Goal: Task Accomplishment & Management: Use online tool/utility

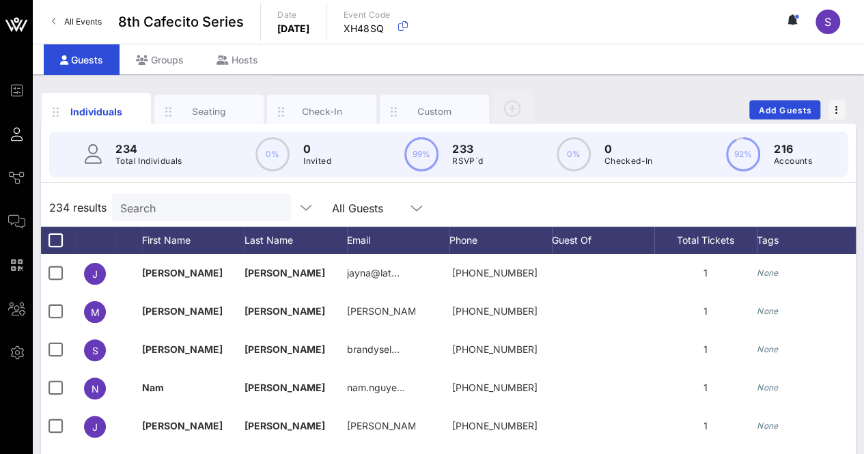
click at [226, 201] on input "Search" at bounding box center [200, 208] width 160 height 18
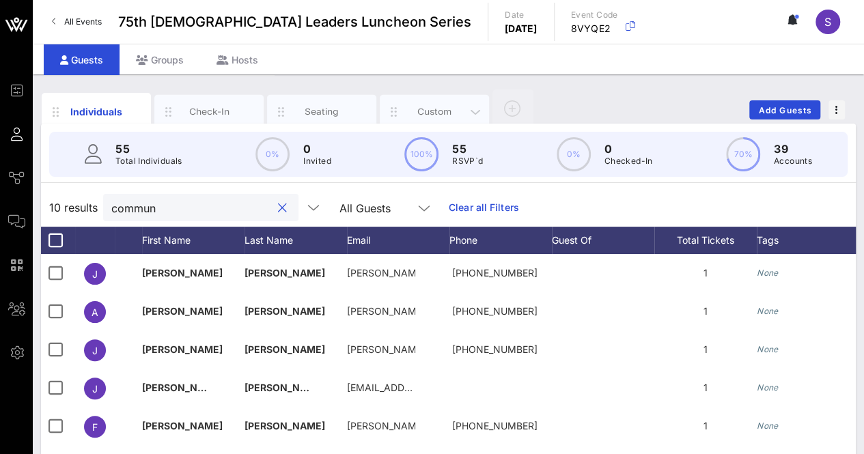
type input "commun"
click at [410, 98] on div "Custom" at bounding box center [434, 112] width 109 height 34
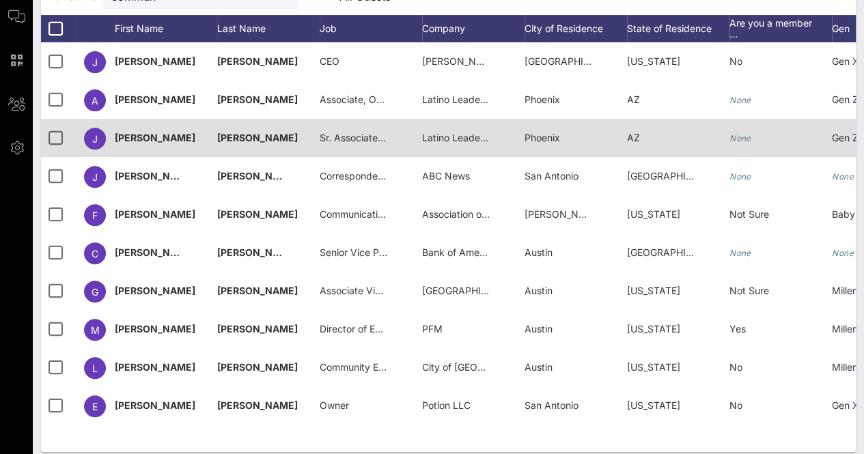
scroll to position [216, 0]
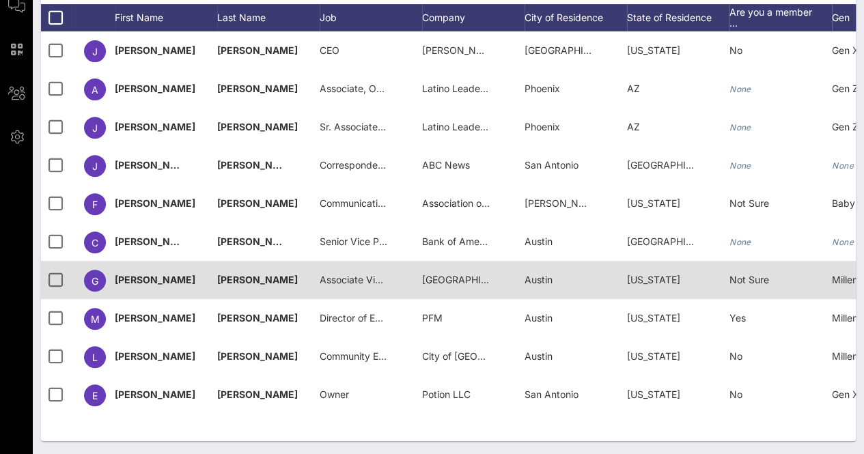
click at [457, 278] on span "Austin Community College" at bounding box center [471, 280] width 98 height 12
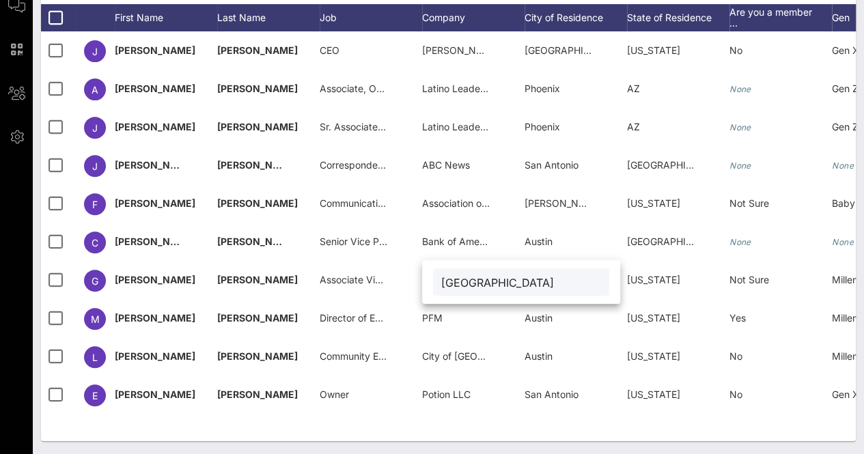
click at [415, 449] on div "Individuals Check-In Seating Custom Add Guests 55 Total Individuals 10 results …" at bounding box center [448, 157] width 831 height 596
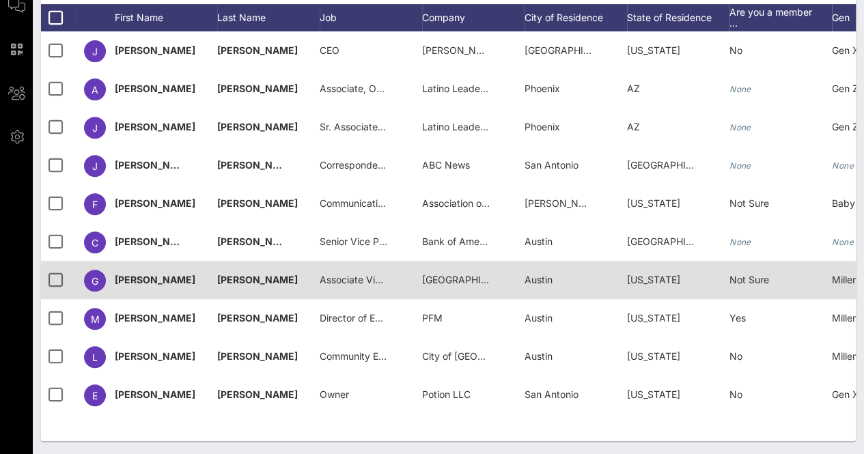
click at [359, 274] on span "Associate Vice Chancellor Student Affairs" at bounding box center [413, 280] width 186 height 12
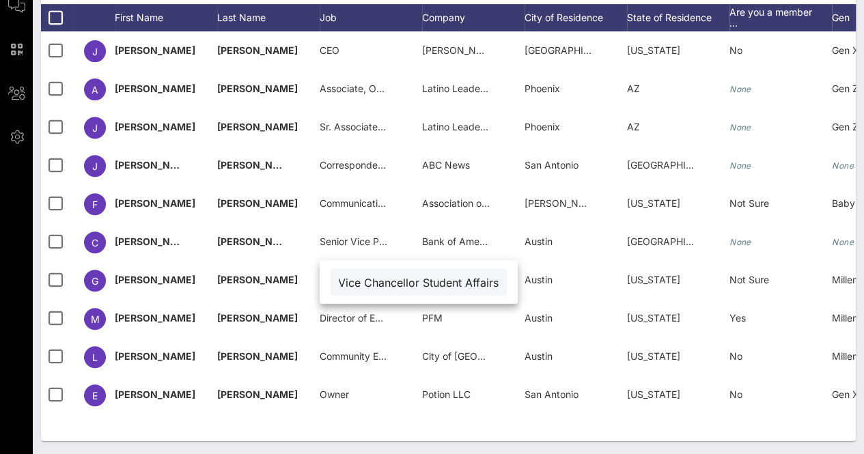
scroll to position [0, 0]
click at [356, 449] on div "Individuals Check-In Seating Custom Add Guests 55 Total Individuals 10 results …" at bounding box center [448, 157] width 831 height 596
